Goal: Task Accomplishment & Management: Use online tool/utility

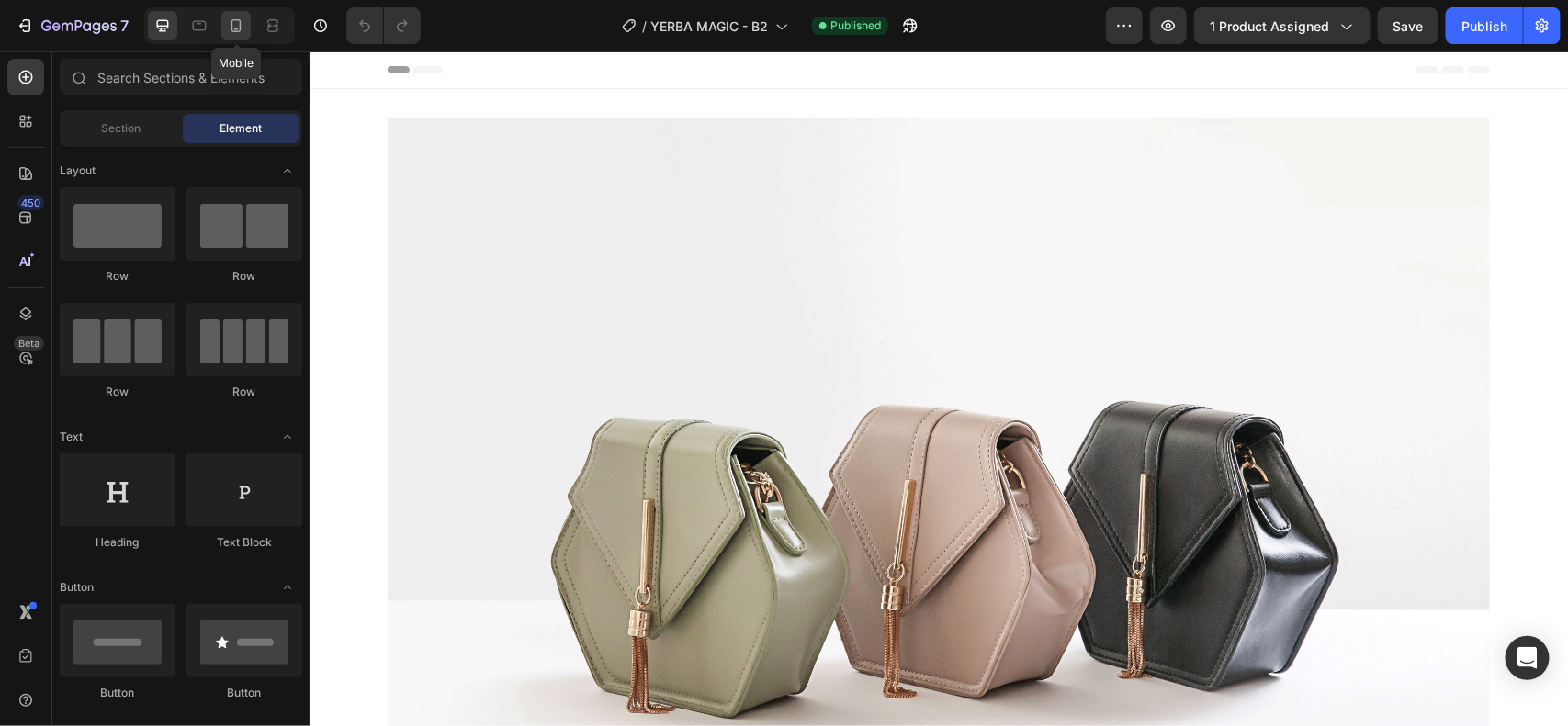
click at [241, 16] on icon at bounding box center [235, 25] width 18 height 18
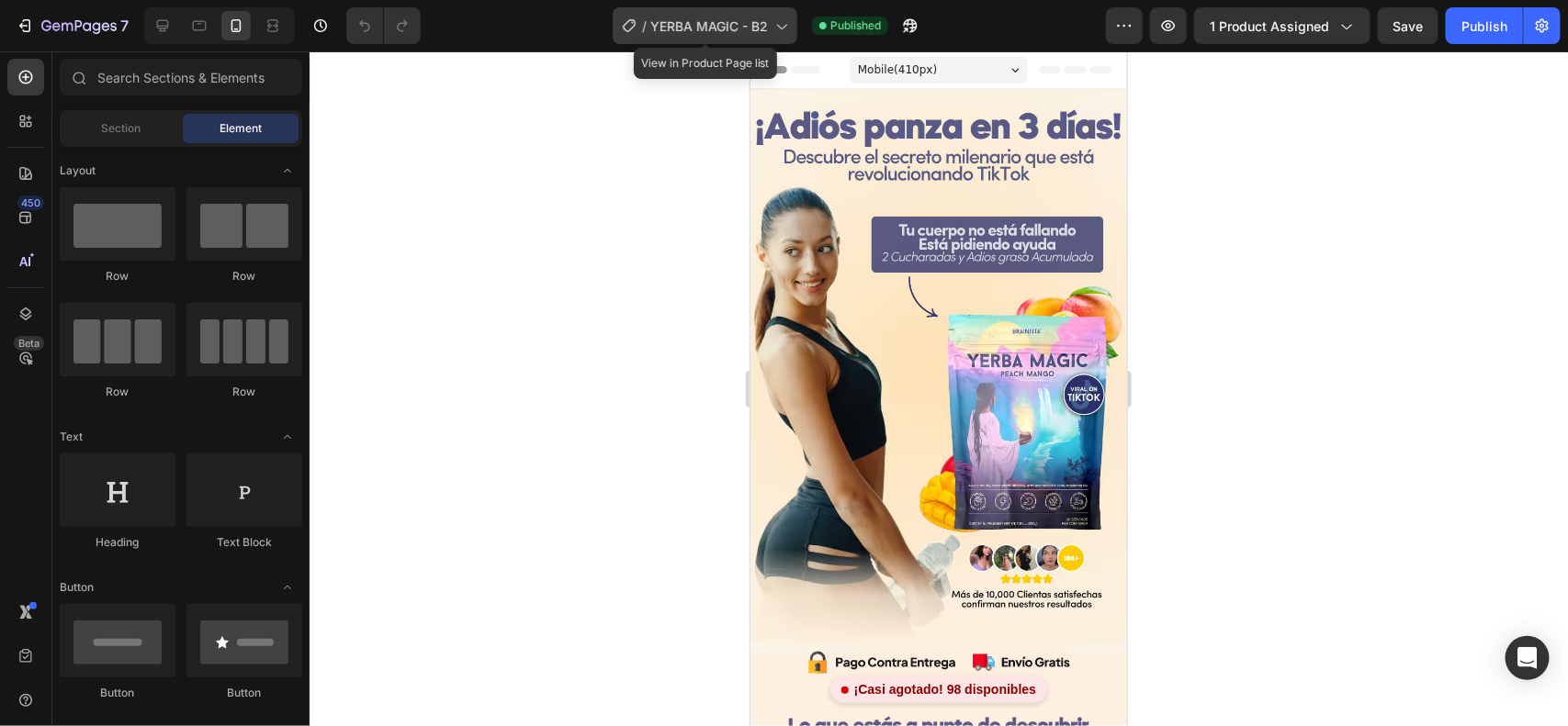
click at [672, 21] on span "YERBA MAGIC - B2" at bounding box center [709, 26] width 117 height 19
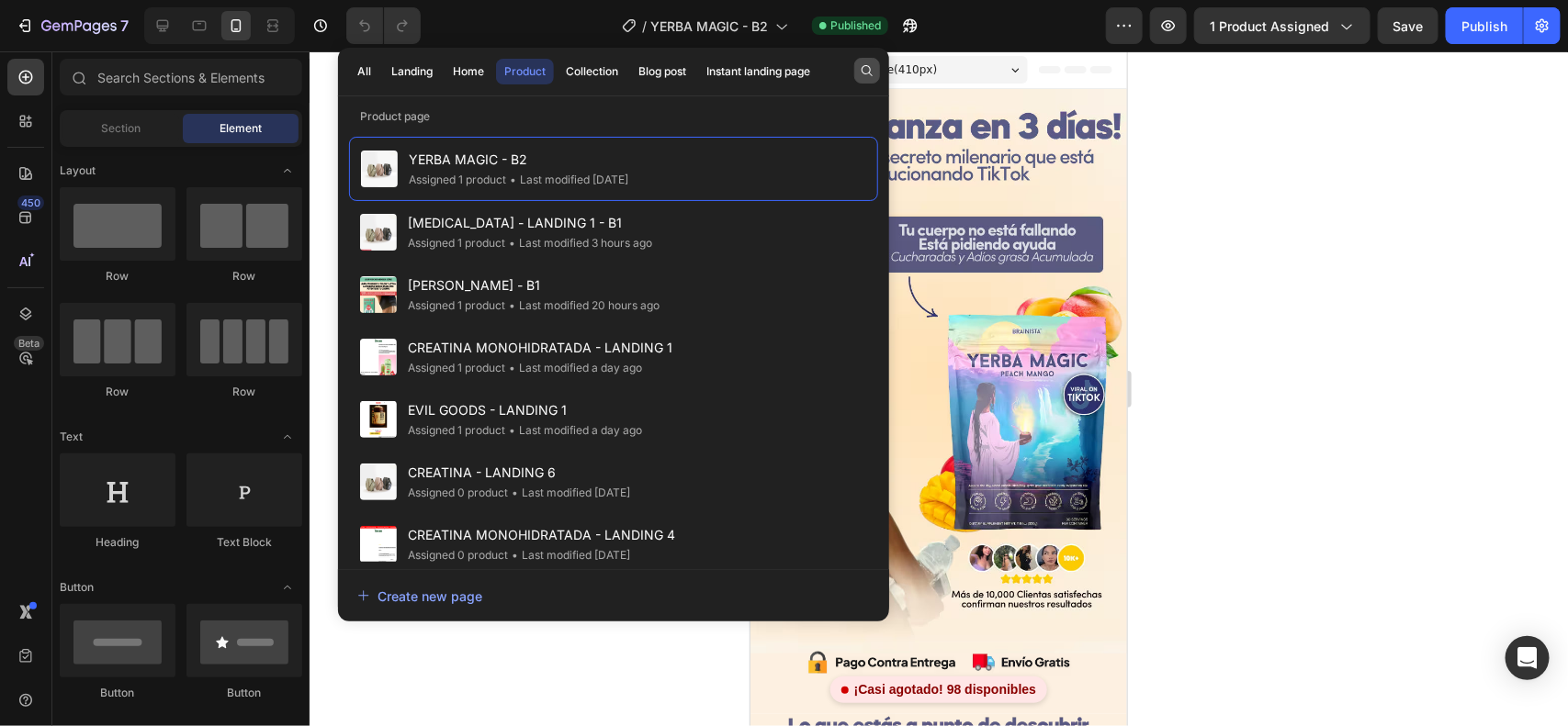
click at [868, 71] on icon "button" at bounding box center [867, 71] width 15 height 15
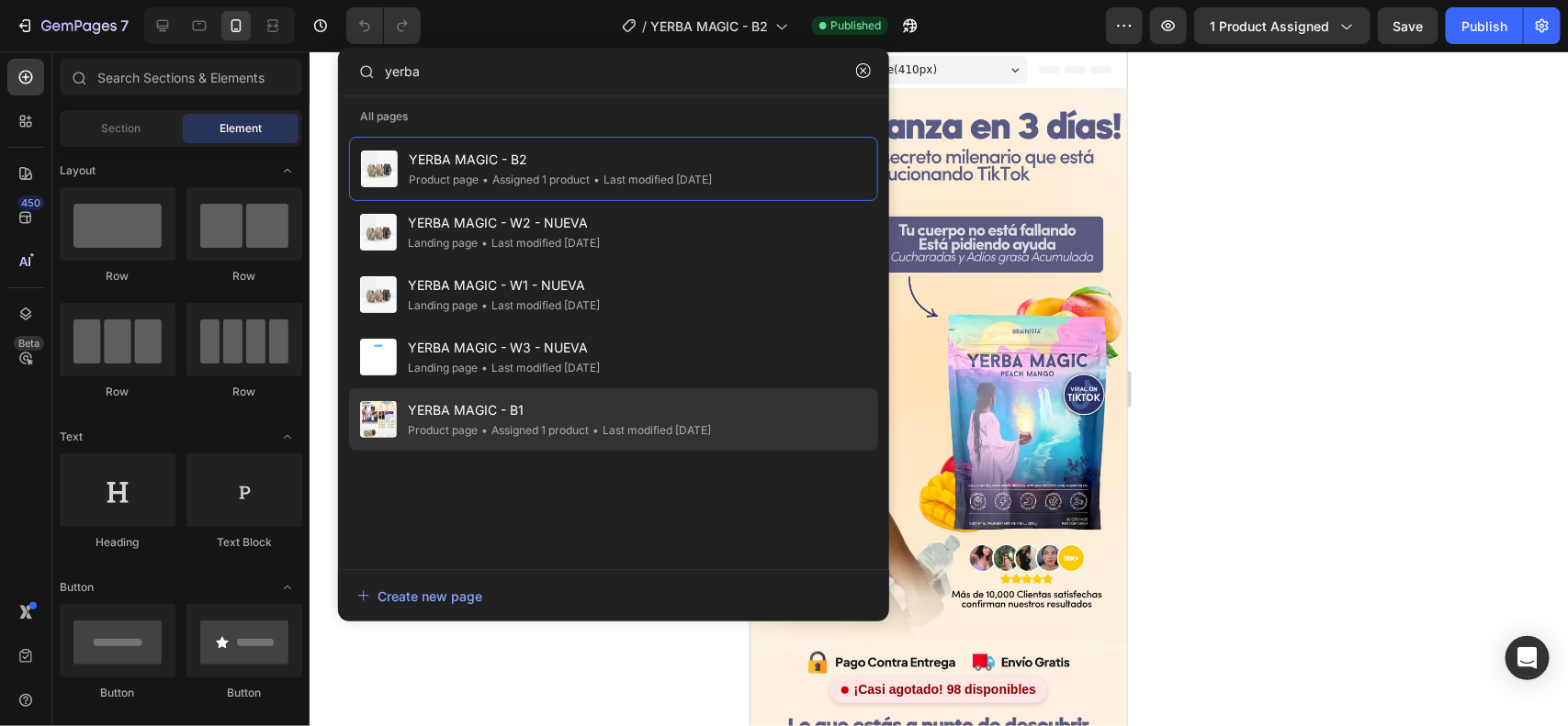
type input "yerba"
click at [607, 400] on span "YERBA MAGIC - B1" at bounding box center [559, 409] width 303 height 22
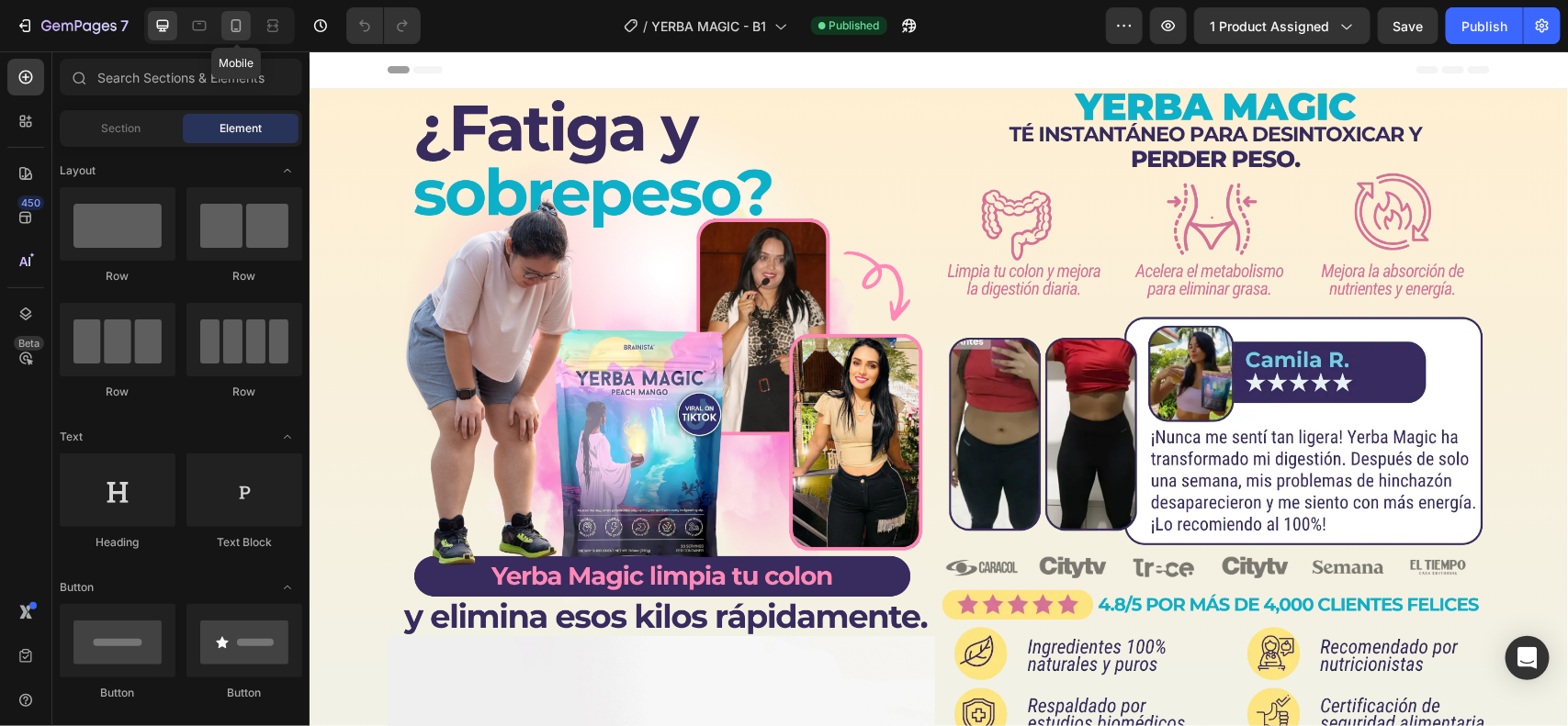
click at [235, 28] on icon at bounding box center [236, 26] width 10 height 13
